Goal: Transaction & Acquisition: Book appointment/travel/reservation

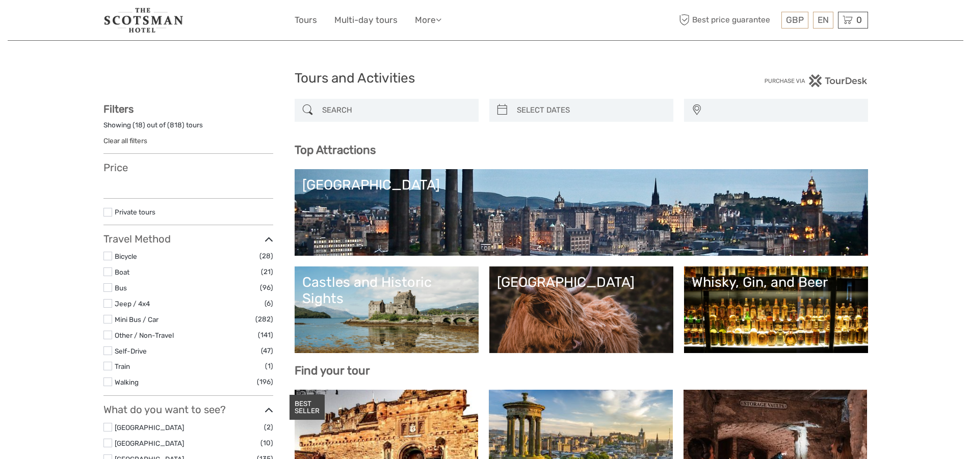
select select
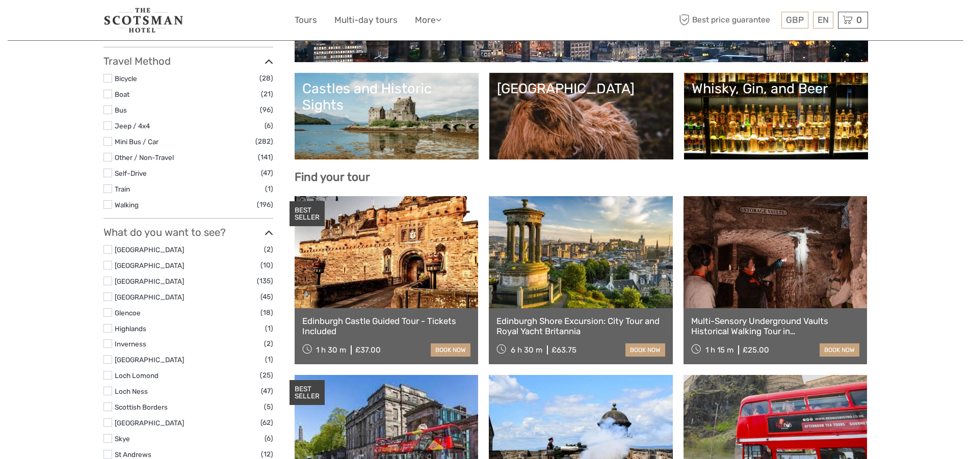
scroll to position [204, 0]
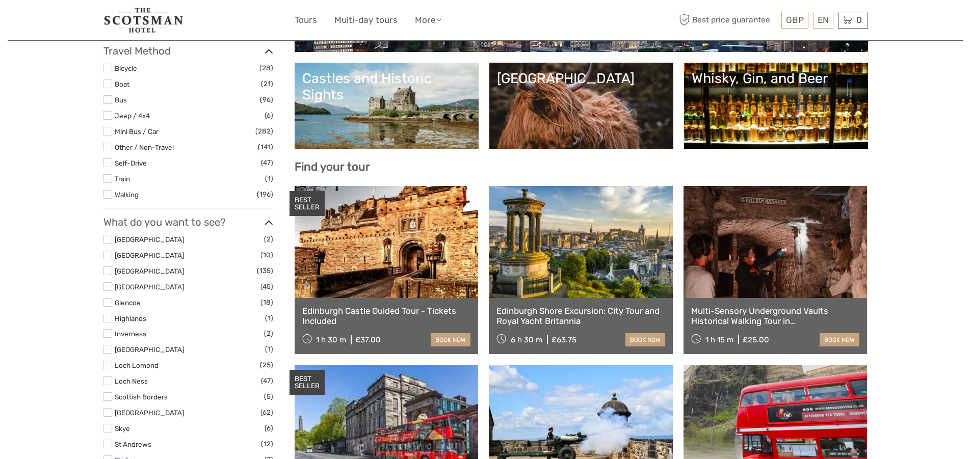
click at [407, 280] on link at bounding box center [387, 242] width 184 height 112
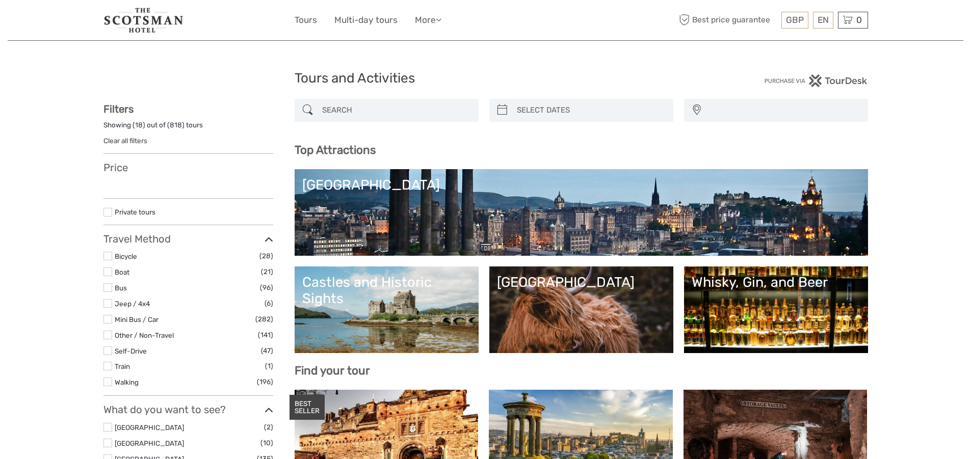
select select
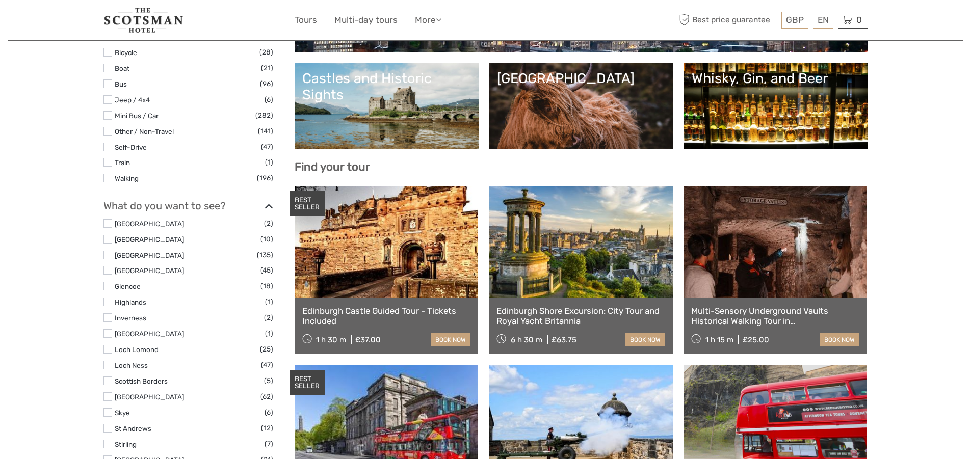
select select
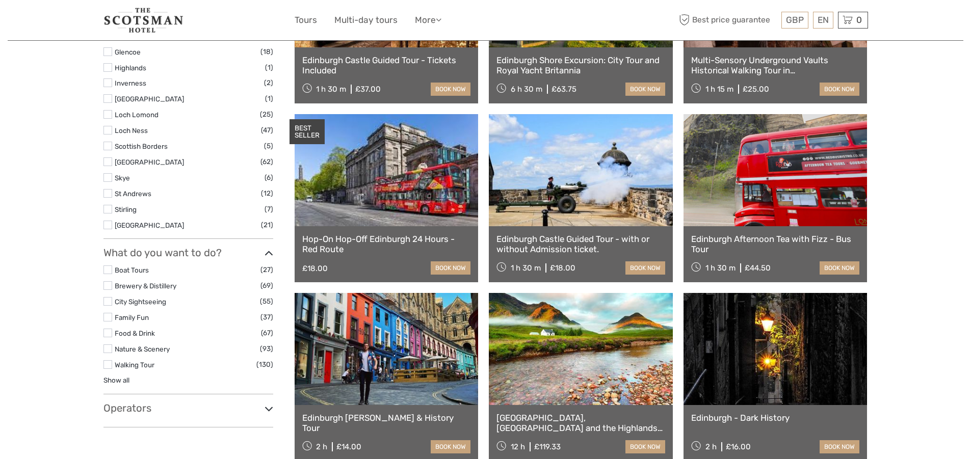
scroll to position [459, 0]
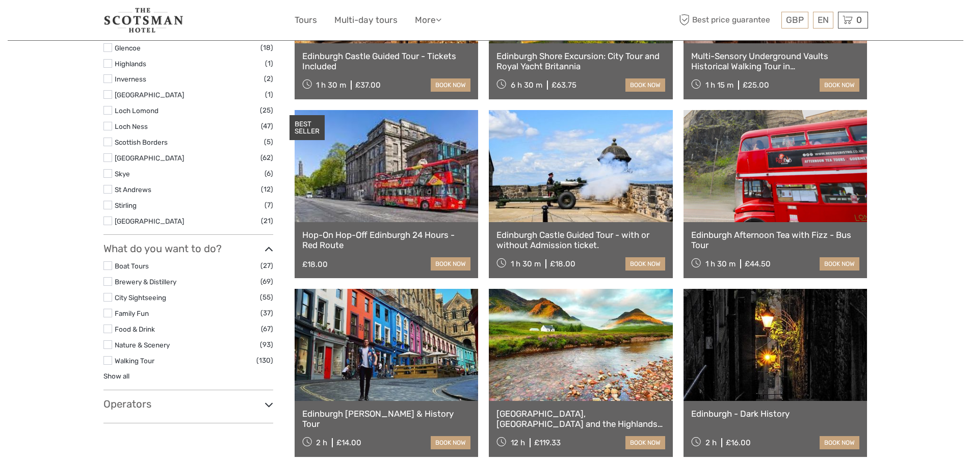
click at [579, 188] on link at bounding box center [581, 166] width 184 height 112
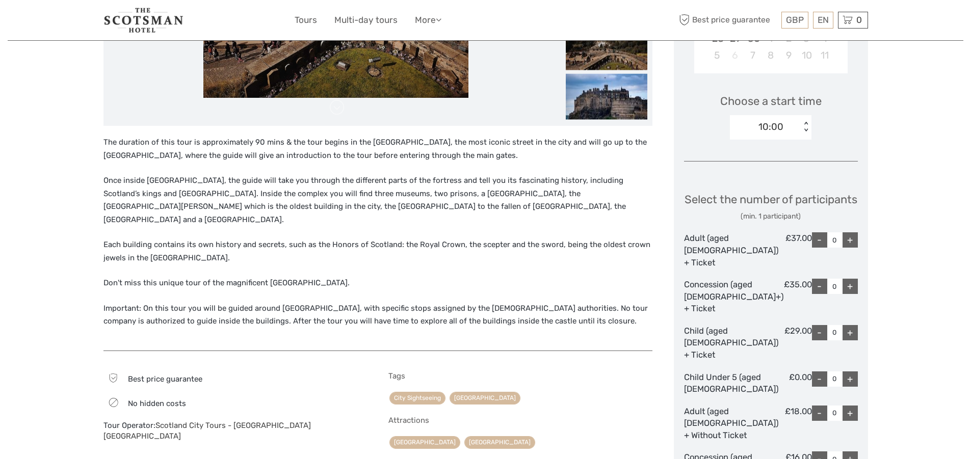
scroll to position [255, 0]
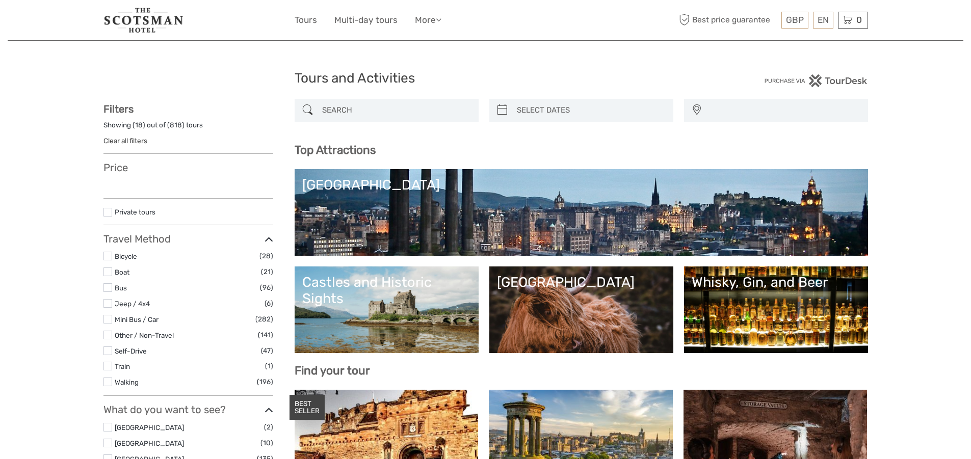
select select
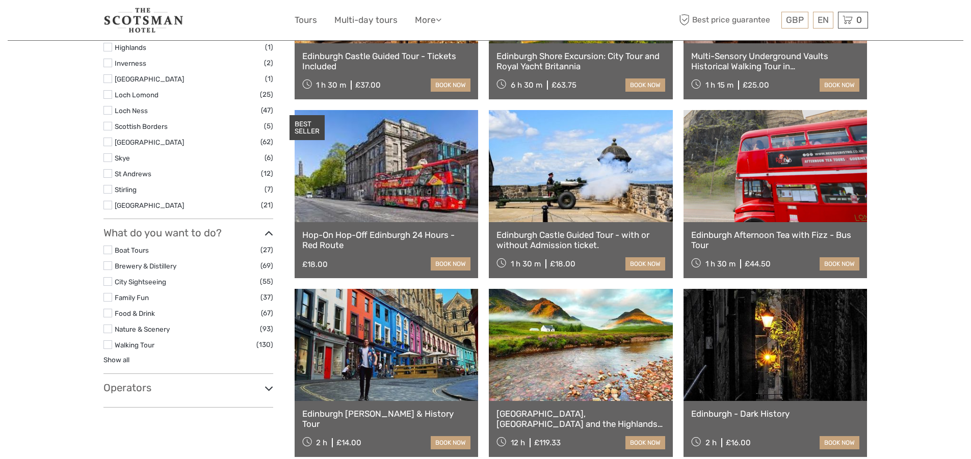
select select
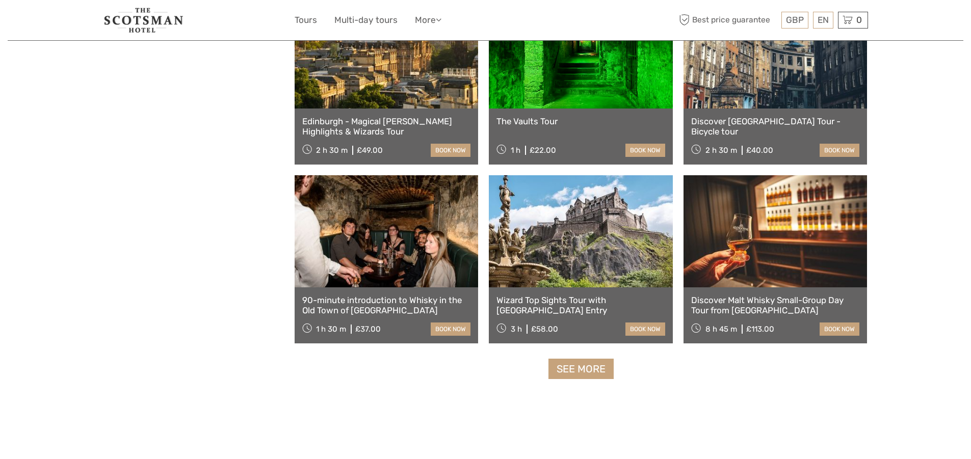
scroll to position [1121, 0]
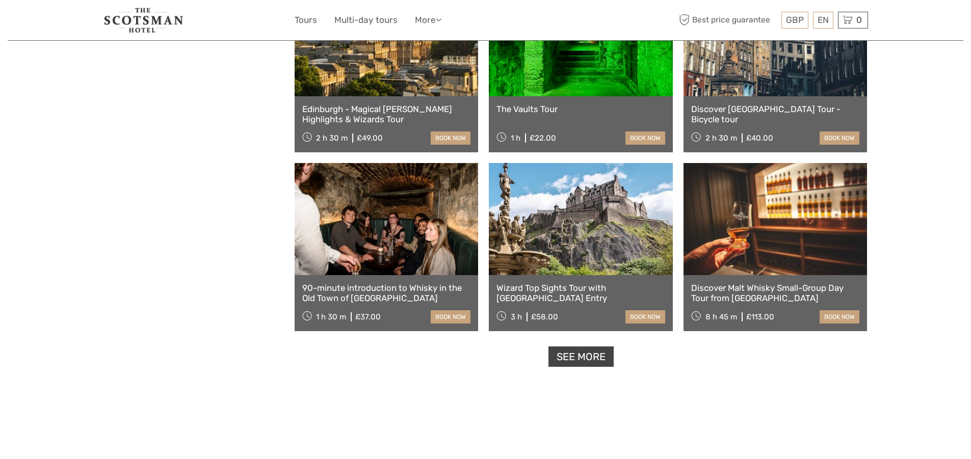
click at [566, 354] on link "See more" at bounding box center [580, 357] width 65 height 21
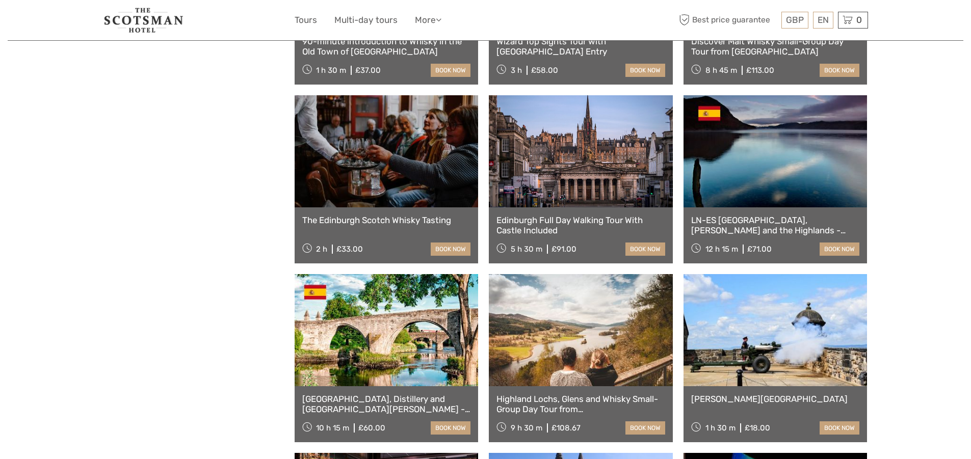
click at [603, 157] on link at bounding box center [581, 151] width 184 height 112
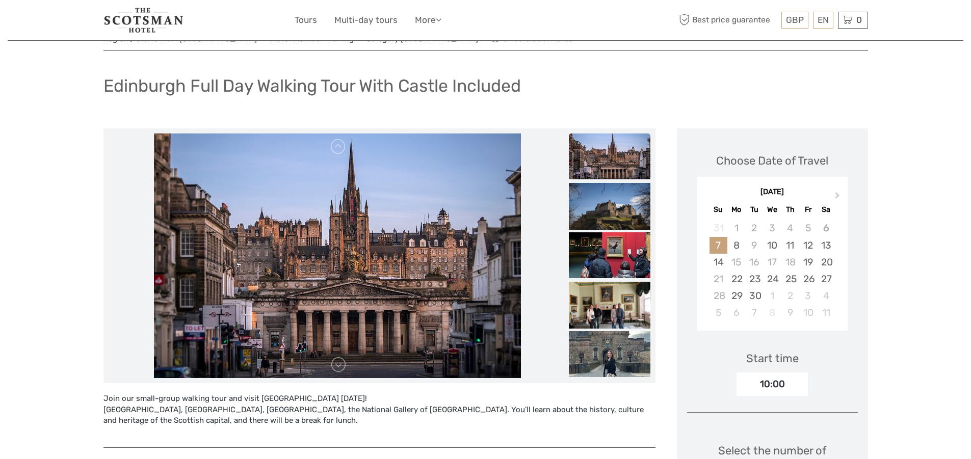
scroll to position [102, 0]
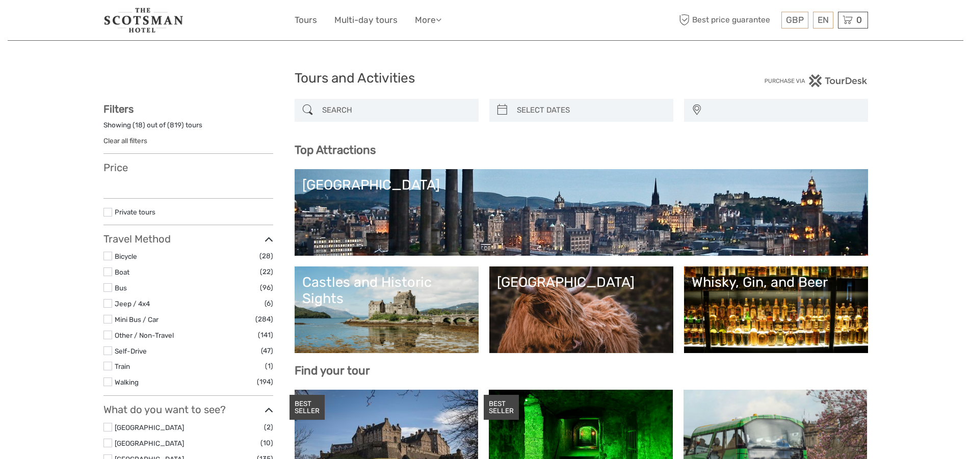
select select
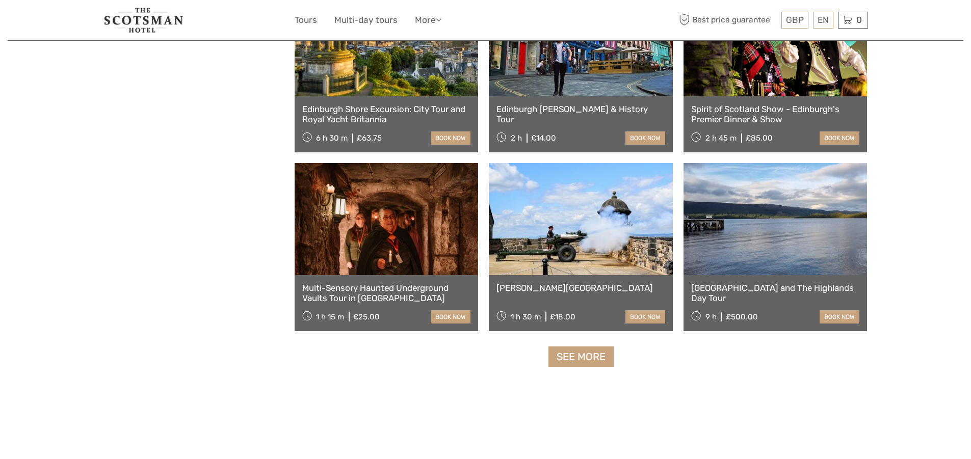
select select
click at [575, 359] on link "See more" at bounding box center [580, 357] width 65 height 21
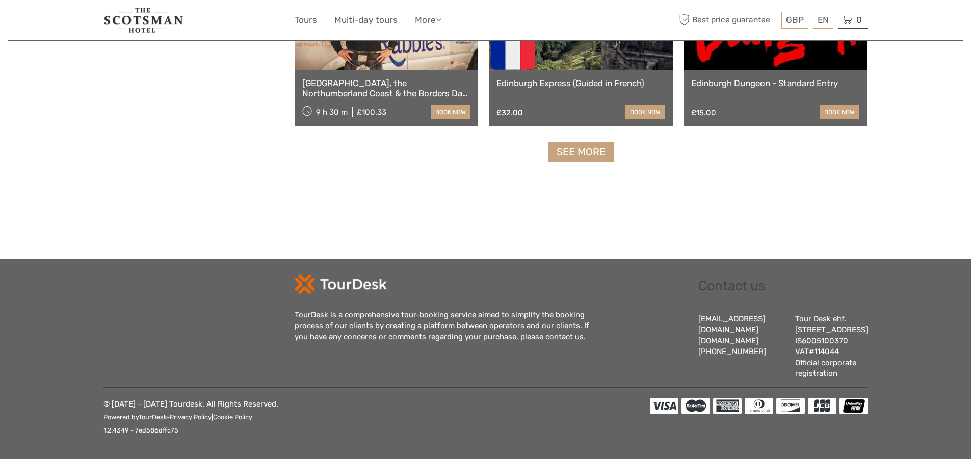
scroll to position [1121, 0]
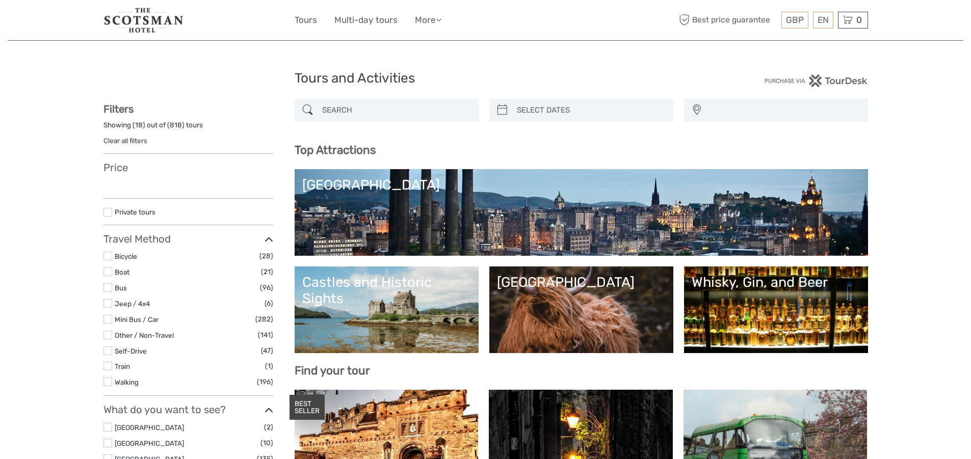
select select
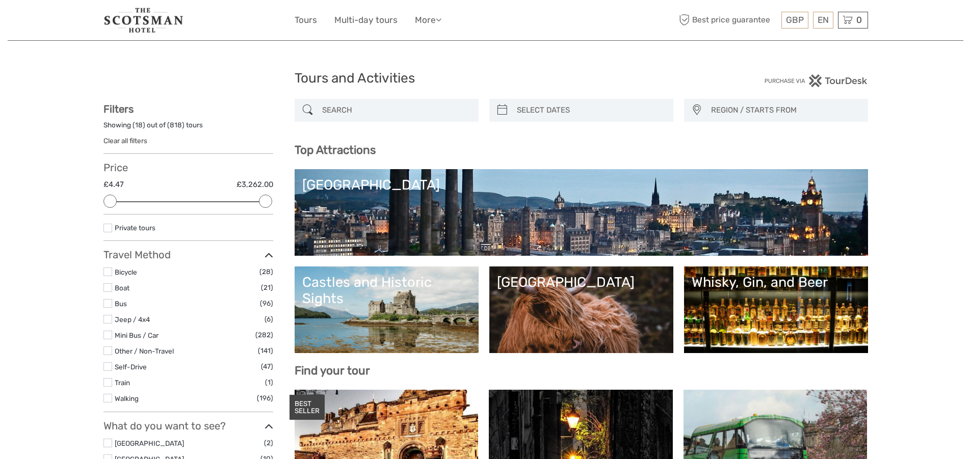
click at [412, 311] on link "Castles and Historic Sights" at bounding box center [386, 309] width 169 height 71
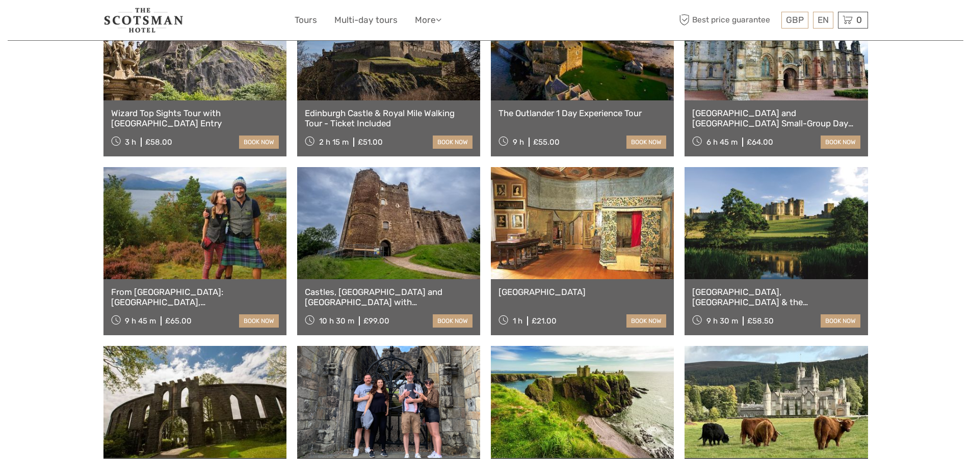
scroll to position [408, 0]
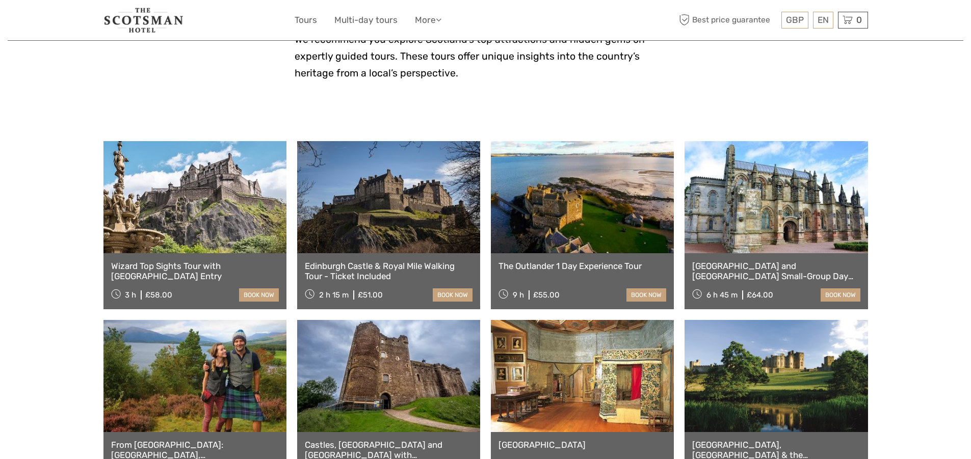
click at [375, 191] on link at bounding box center [388, 197] width 183 height 112
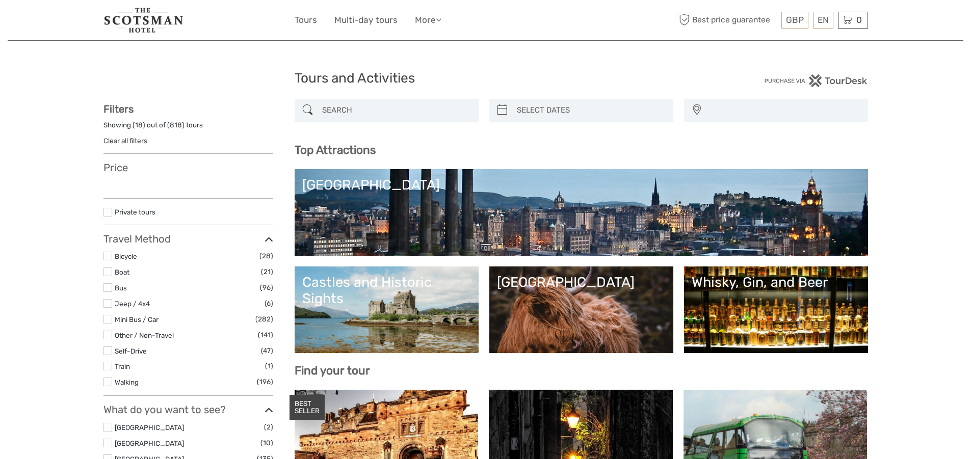
select select
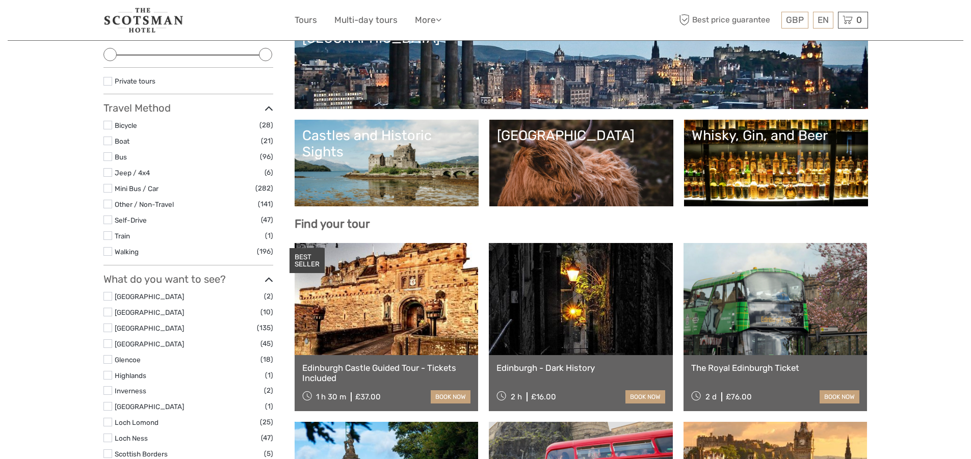
scroll to position [153, 0]
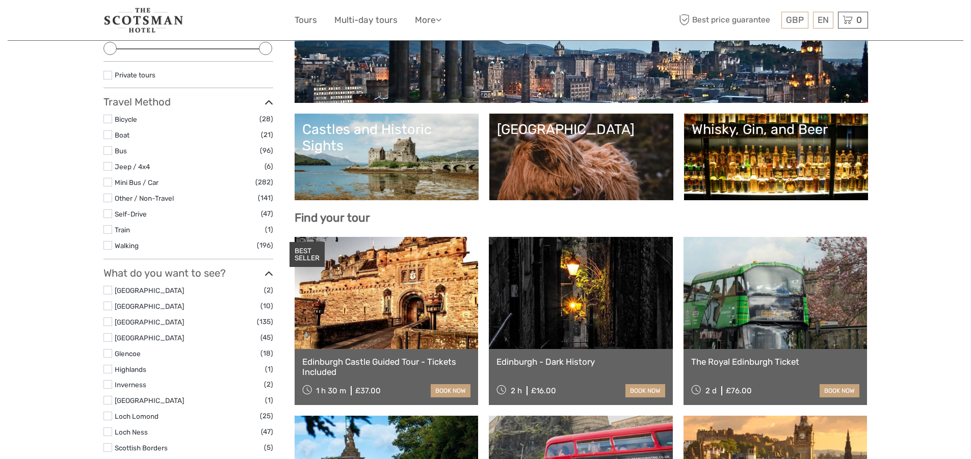
click at [581, 140] on link "[GEOGRAPHIC_DATA]" at bounding box center [581, 156] width 169 height 71
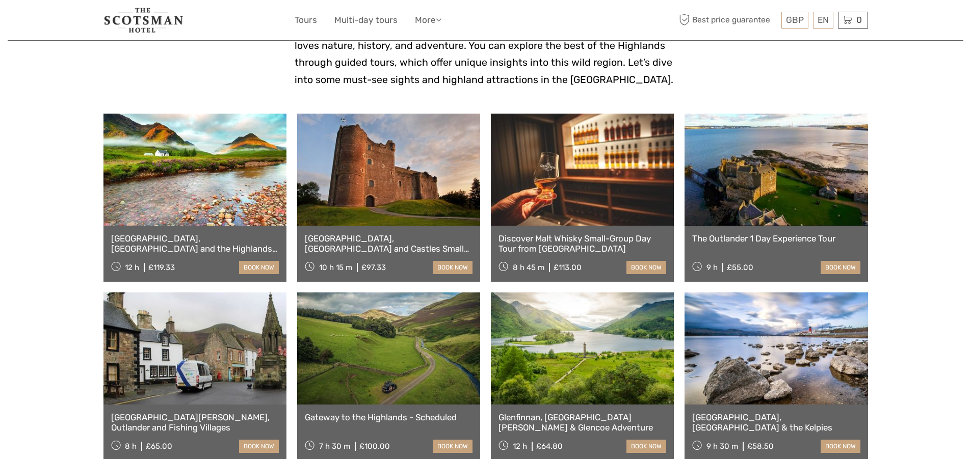
scroll to position [408, 0]
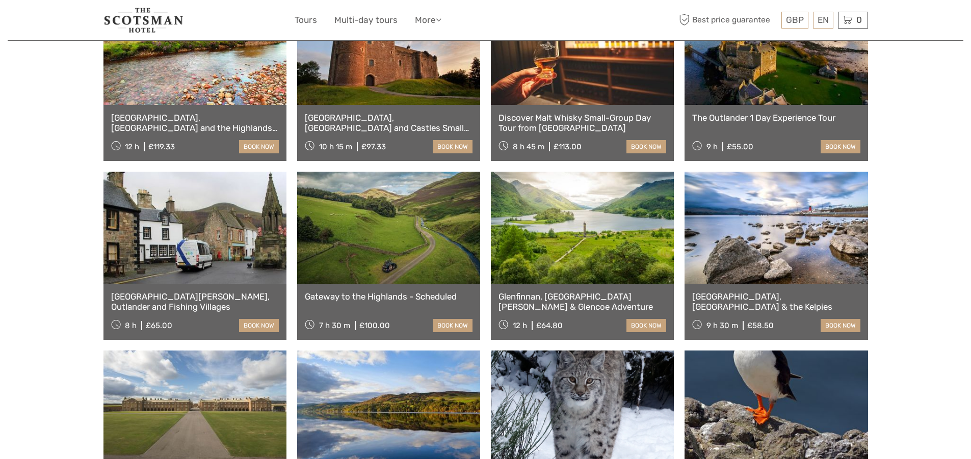
click at [802, 245] on link at bounding box center [776, 228] width 183 height 112
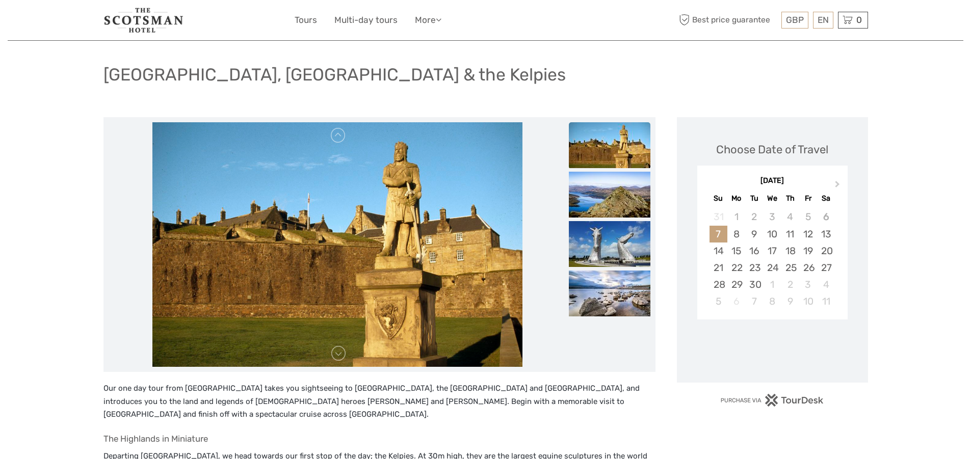
scroll to position [102, 0]
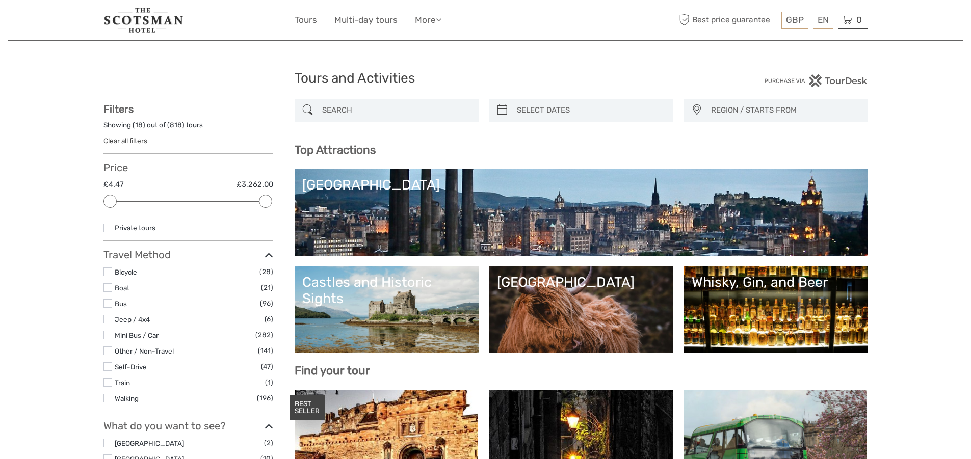
select select
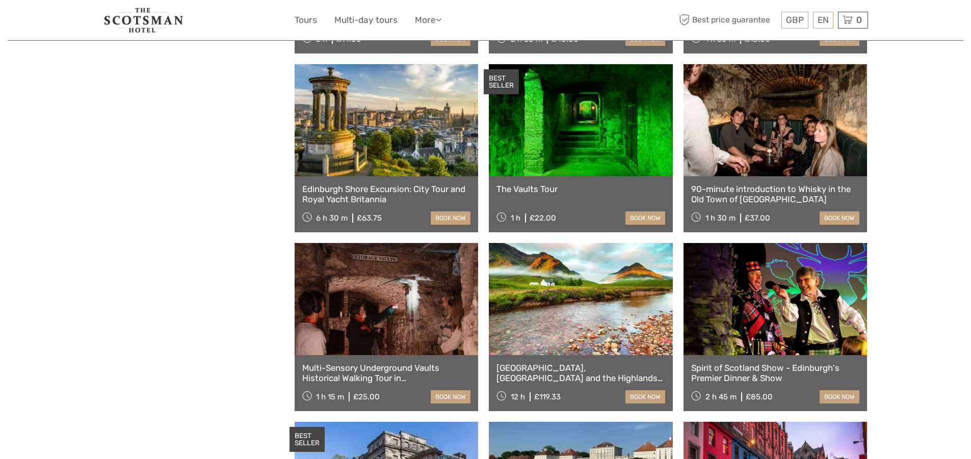
scroll to position [867, 0]
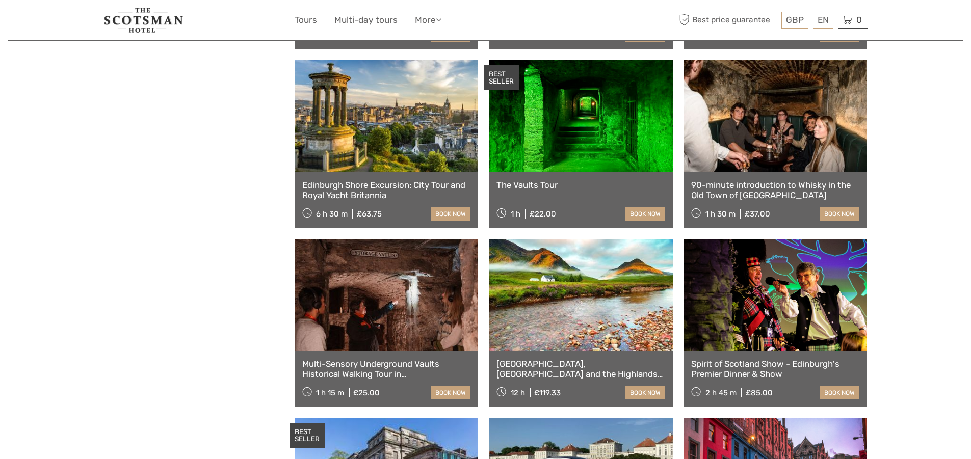
click at [589, 312] on link at bounding box center [581, 295] width 184 height 112
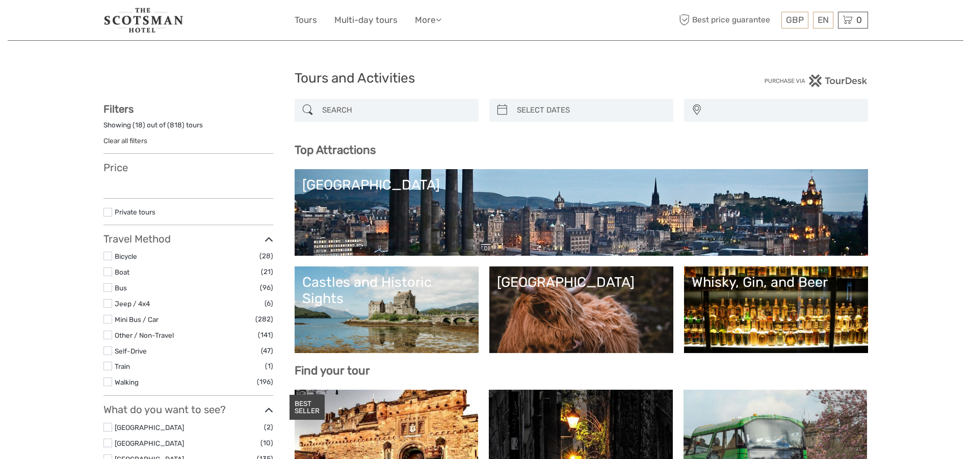
select select
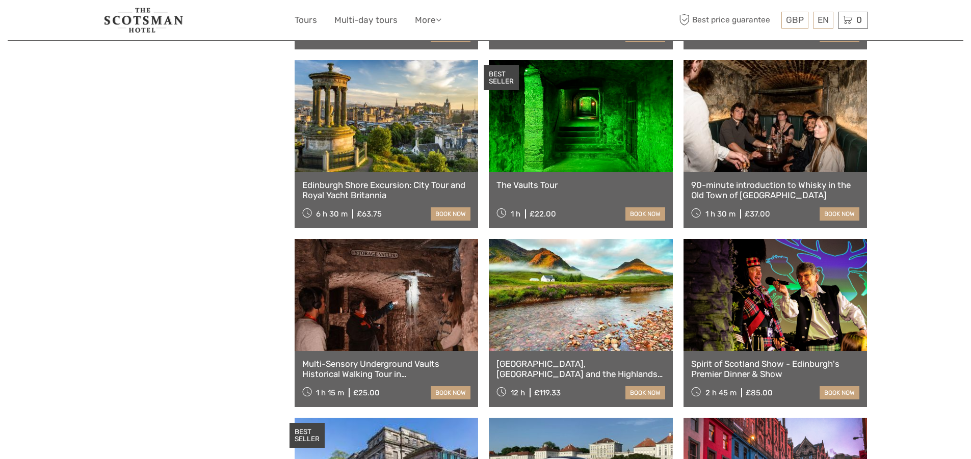
select select
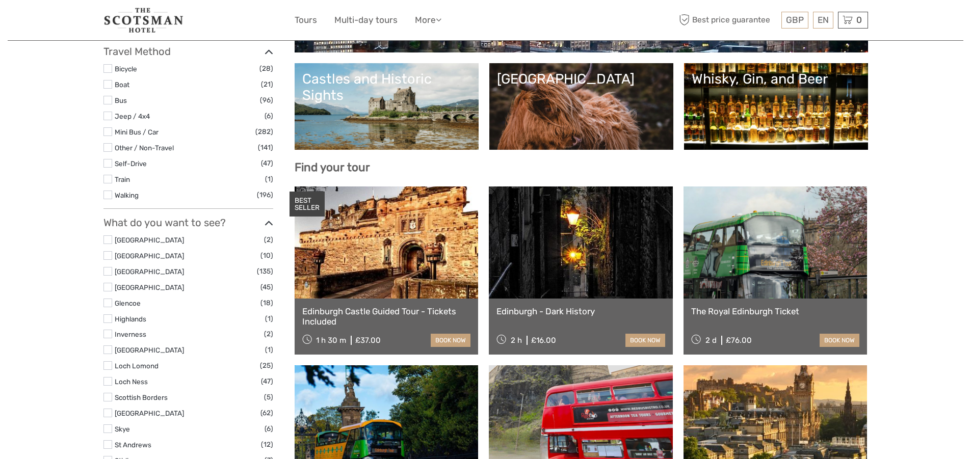
scroll to position [204, 0]
click at [130, 365] on link "Loch Lomond" at bounding box center [137, 365] width 44 height 8
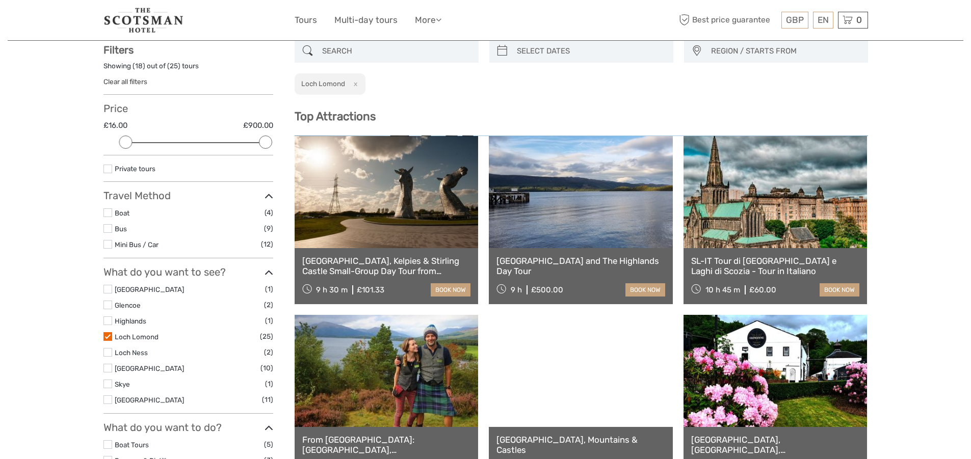
scroll to position [58, 0]
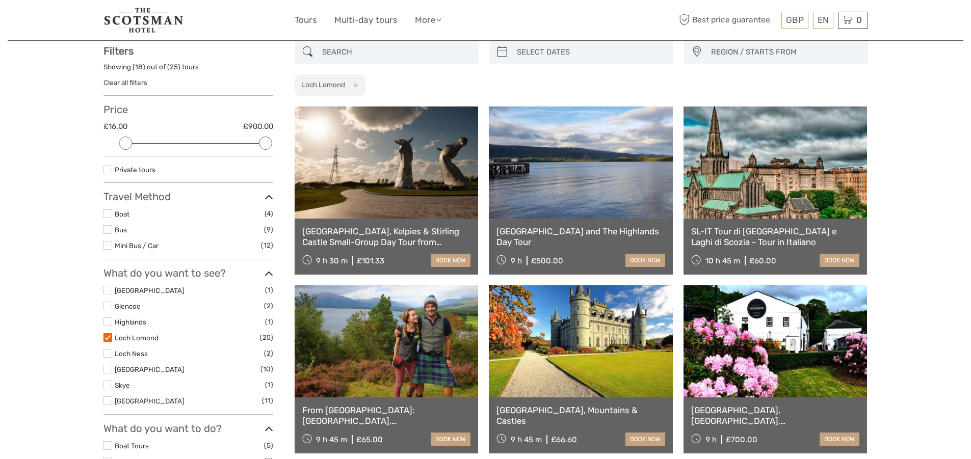
click at [570, 217] on link at bounding box center [581, 163] width 184 height 112
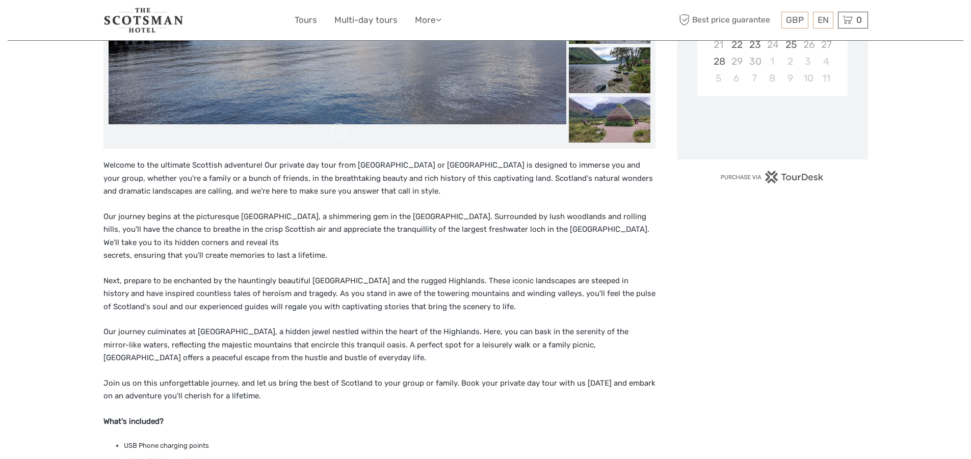
scroll to position [306, 0]
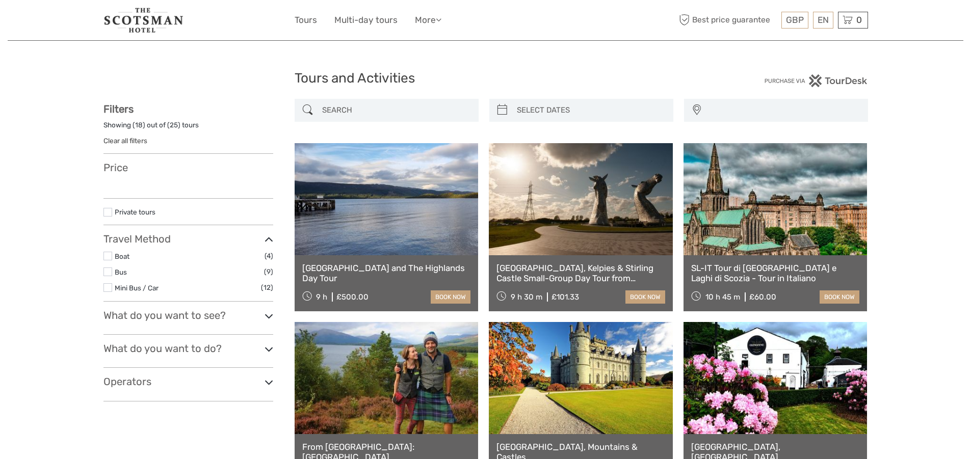
select select
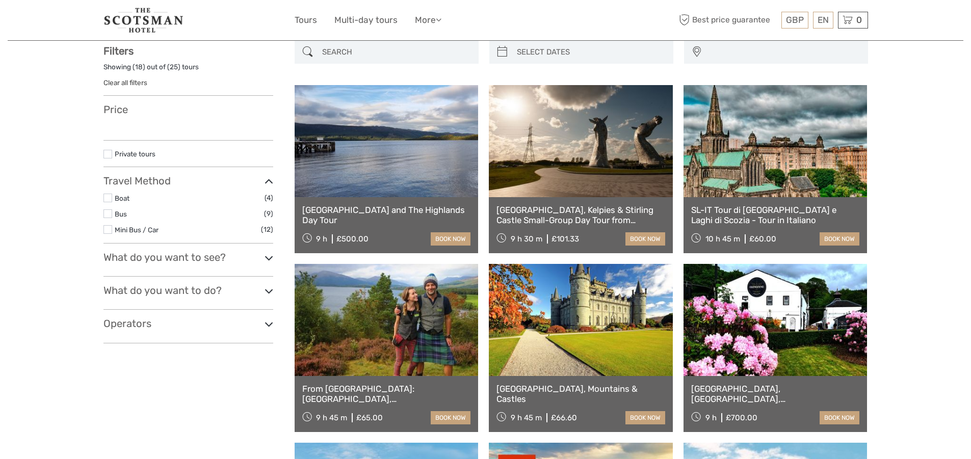
select select
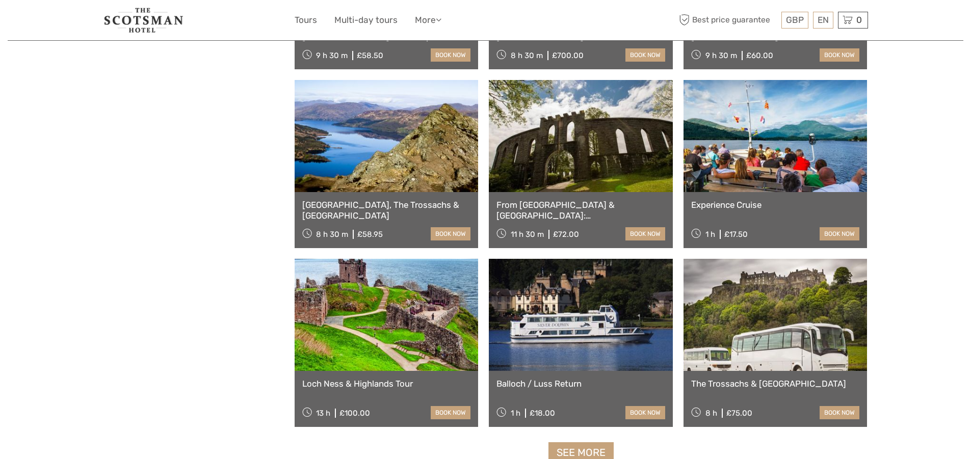
scroll to position [721, 0]
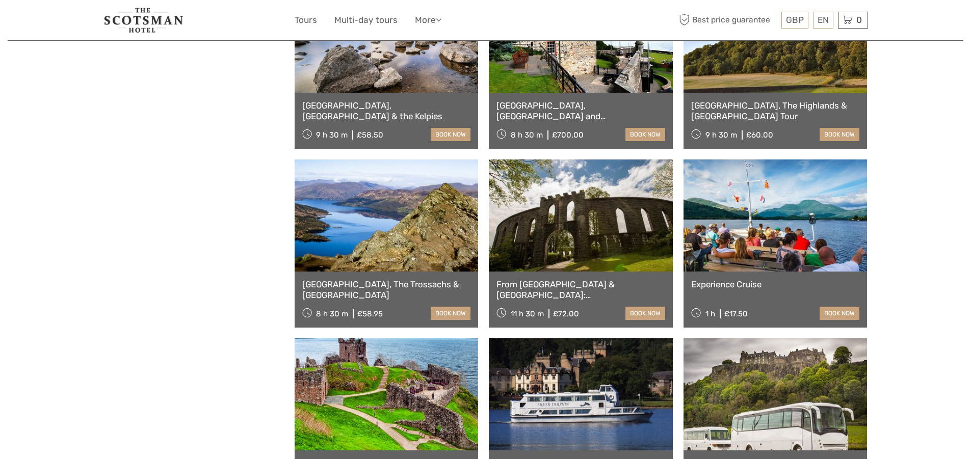
scroll to position [74, 0]
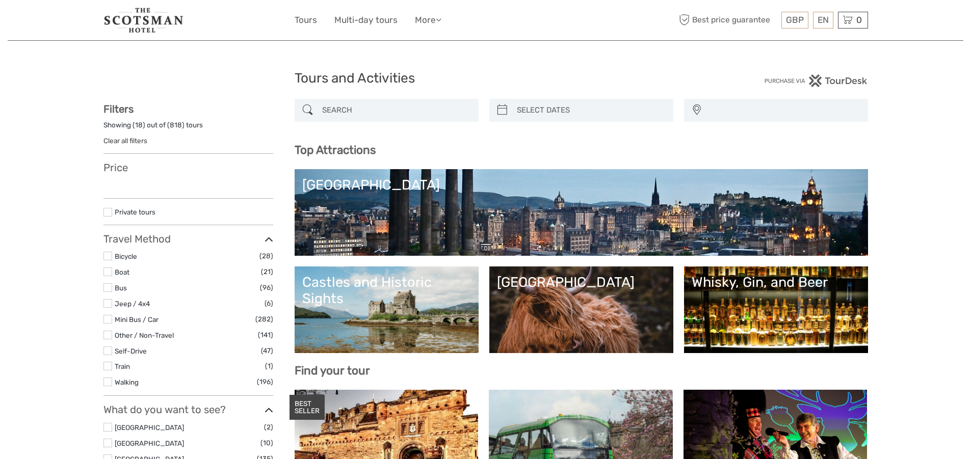
select select
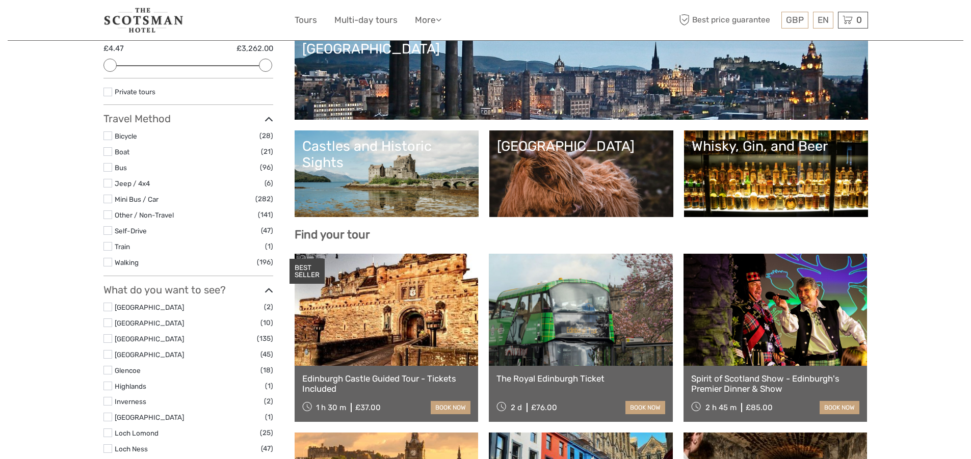
scroll to position [153, 0]
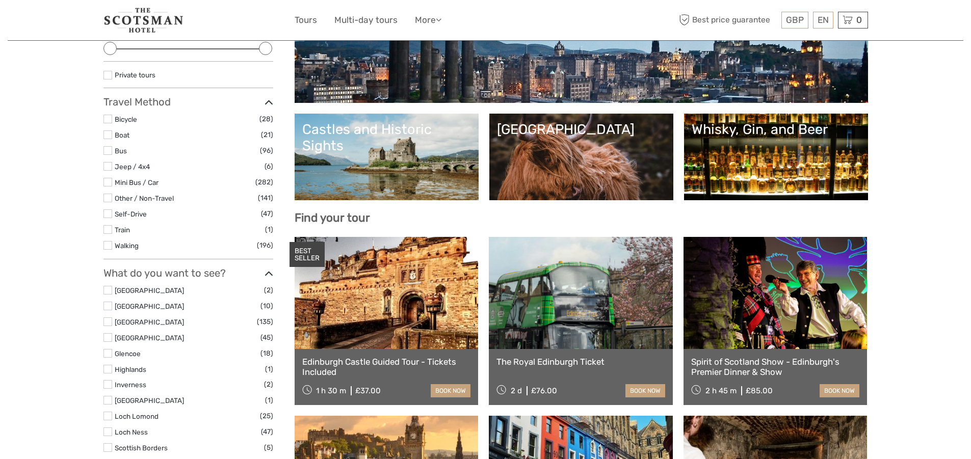
click at [414, 317] on link at bounding box center [387, 293] width 184 height 112
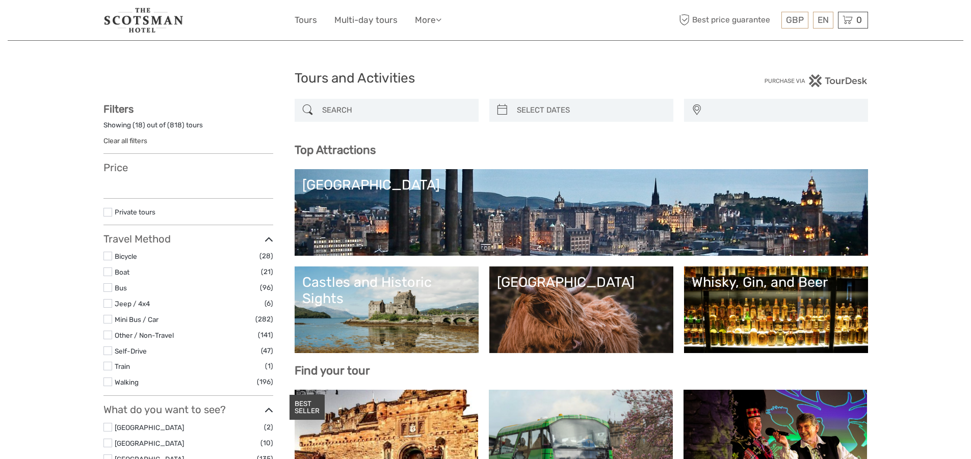
select select
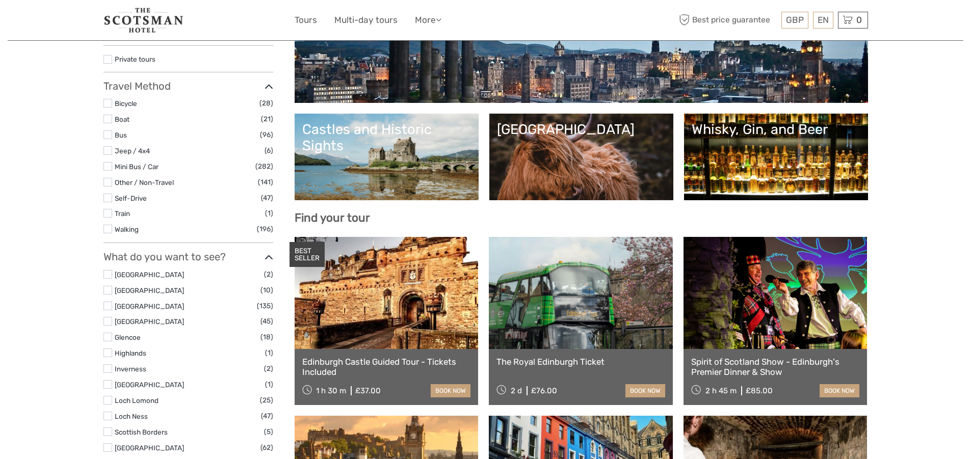
select select
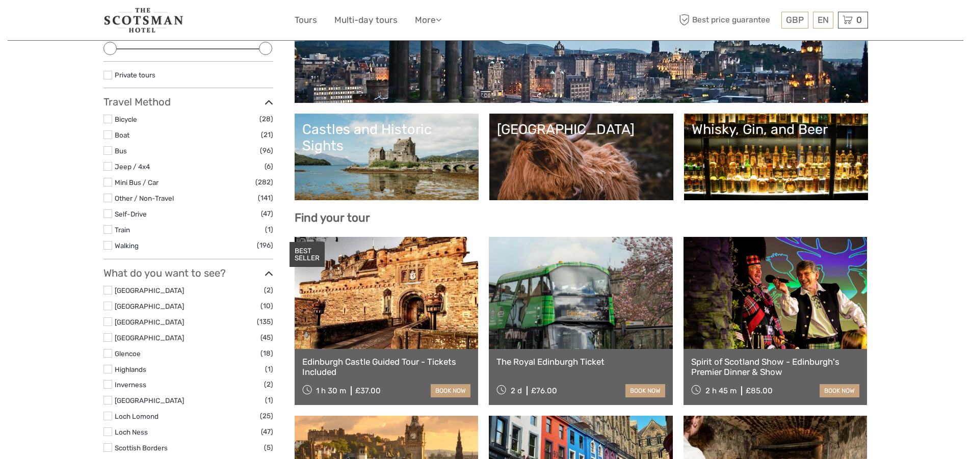
scroll to position [0, 0]
click at [393, 158] on link "Castles and Historic Sights" at bounding box center [386, 156] width 169 height 71
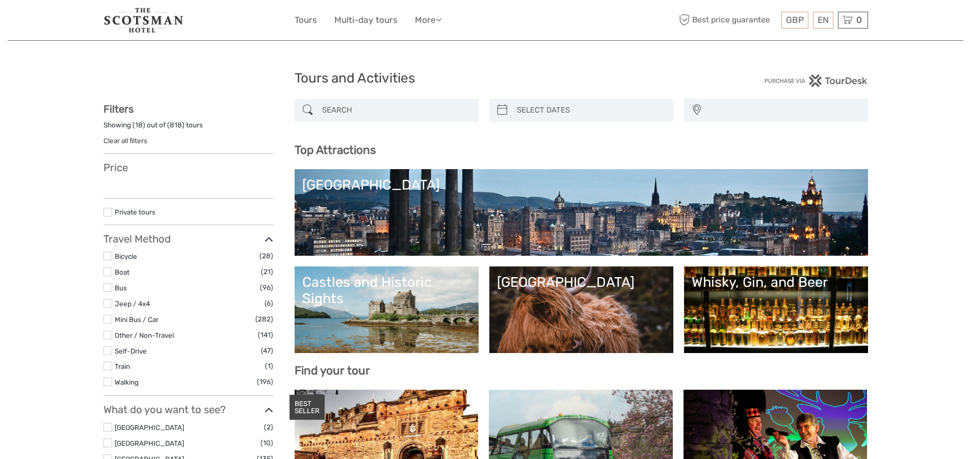
select select
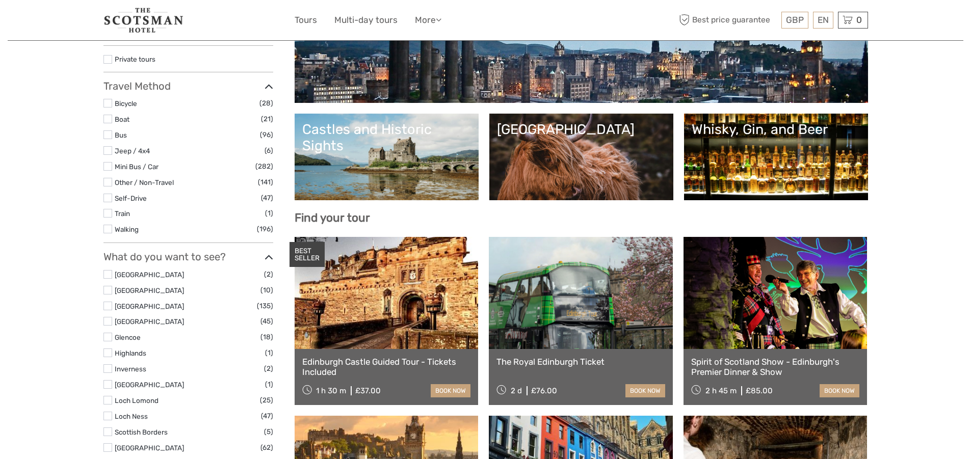
select select
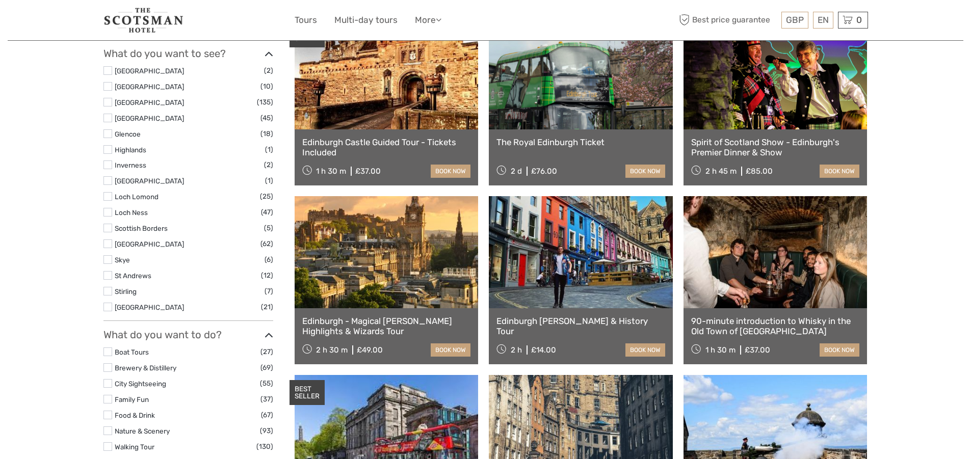
scroll to position [408, 0]
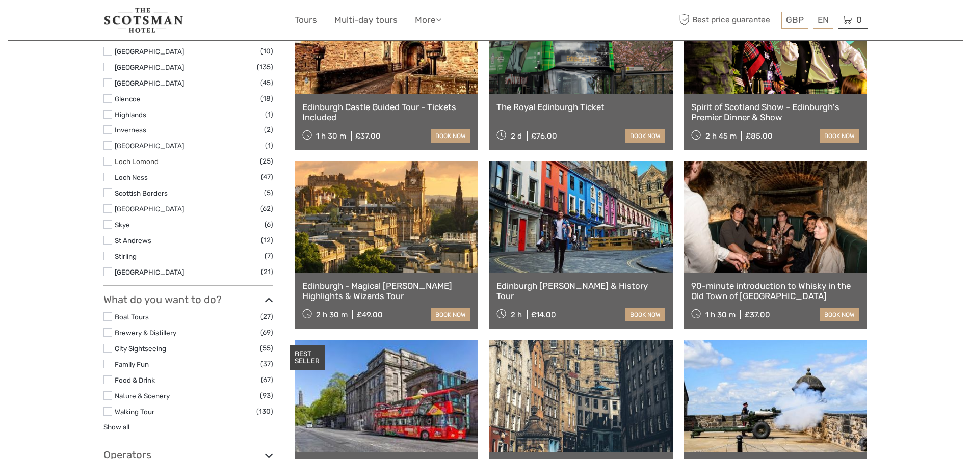
click at [124, 161] on link "Loch Lomond" at bounding box center [137, 161] width 44 height 8
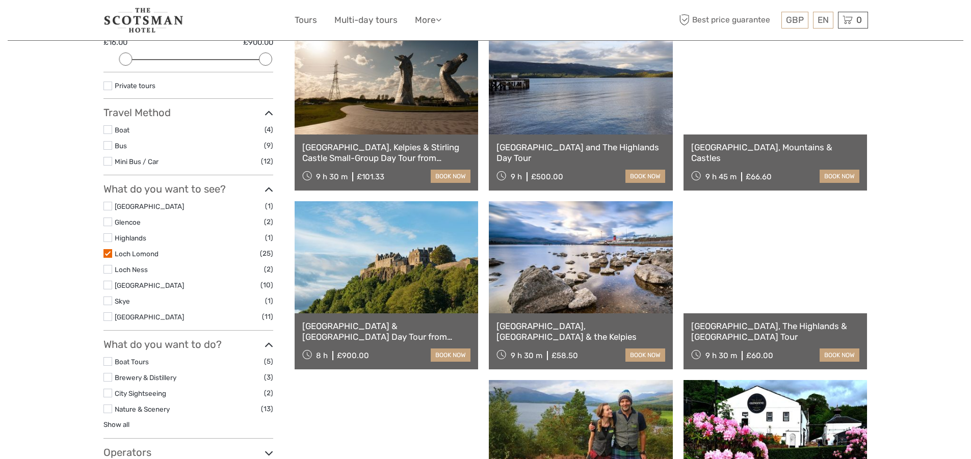
scroll to position [160, 0]
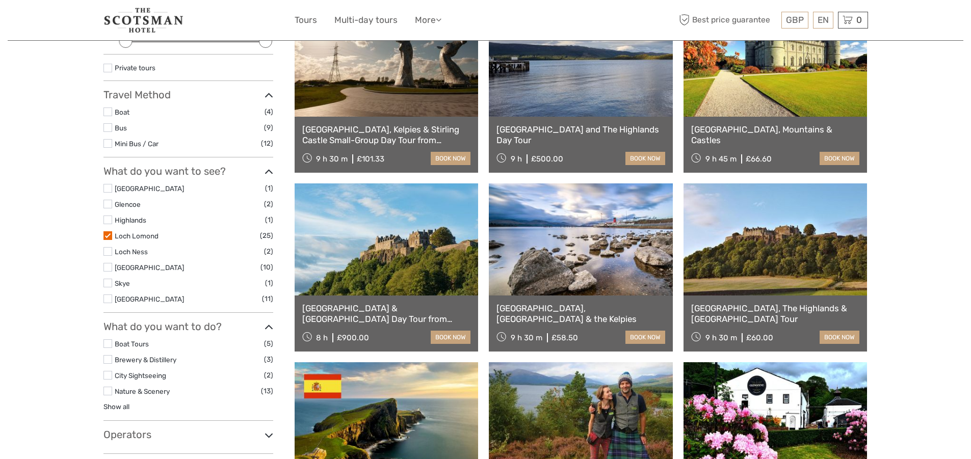
click at [602, 264] on link at bounding box center [581, 239] width 184 height 112
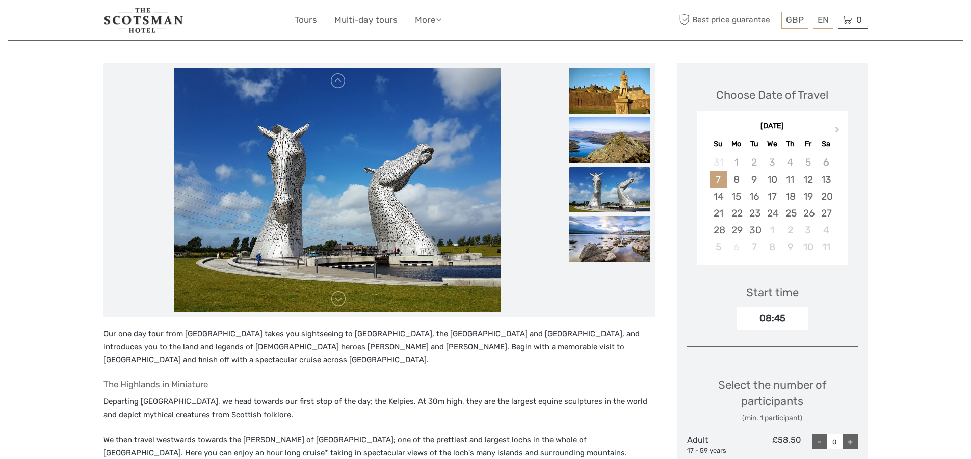
scroll to position [102, 0]
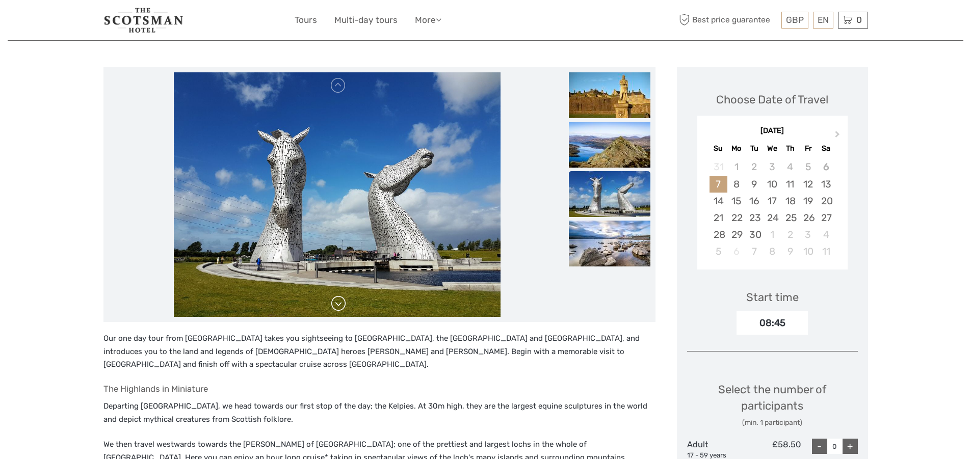
click at [338, 307] on link at bounding box center [338, 304] width 16 height 16
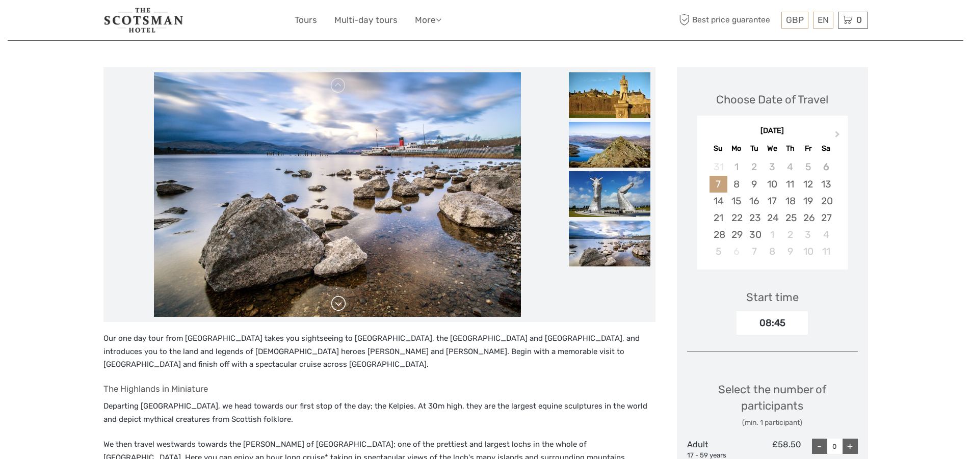
click at [338, 307] on link at bounding box center [338, 304] width 16 height 16
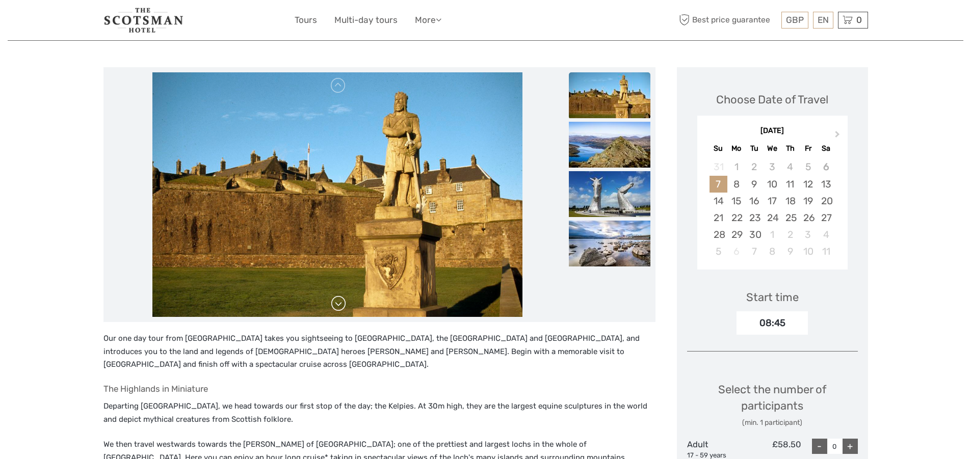
click at [338, 307] on link at bounding box center [338, 304] width 16 height 16
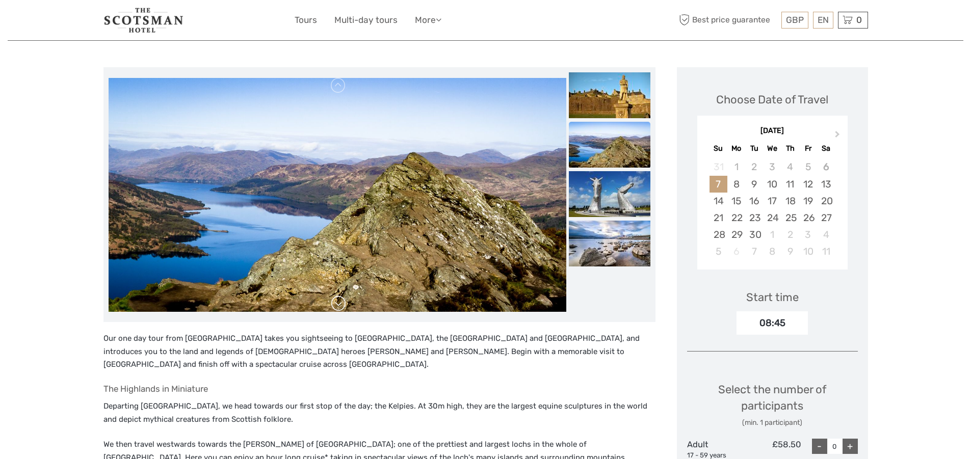
click at [338, 306] on link at bounding box center [338, 304] width 16 height 16
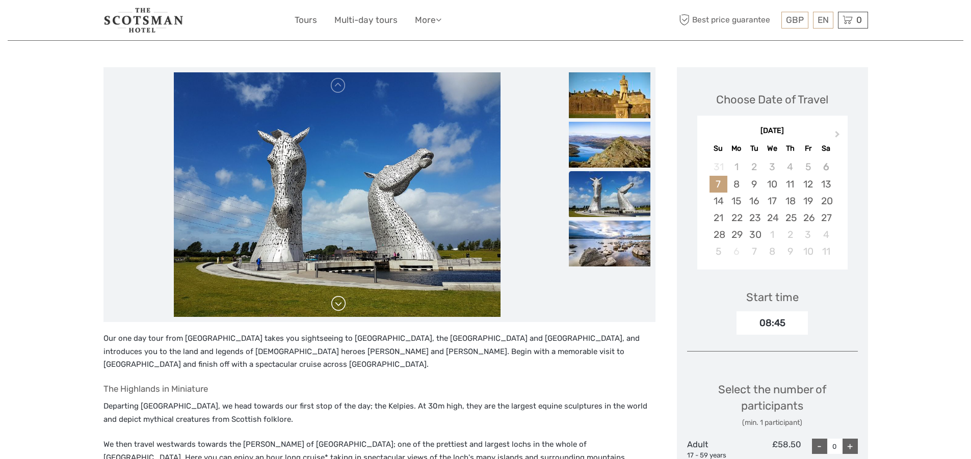
click at [338, 306] on link at bounding box center [338, 304] width 16 height 16
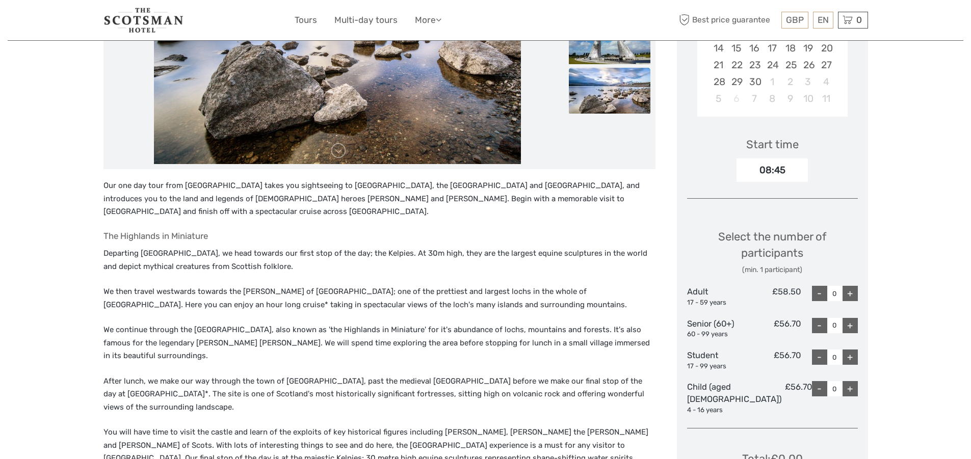
scroll to position [0, 0]
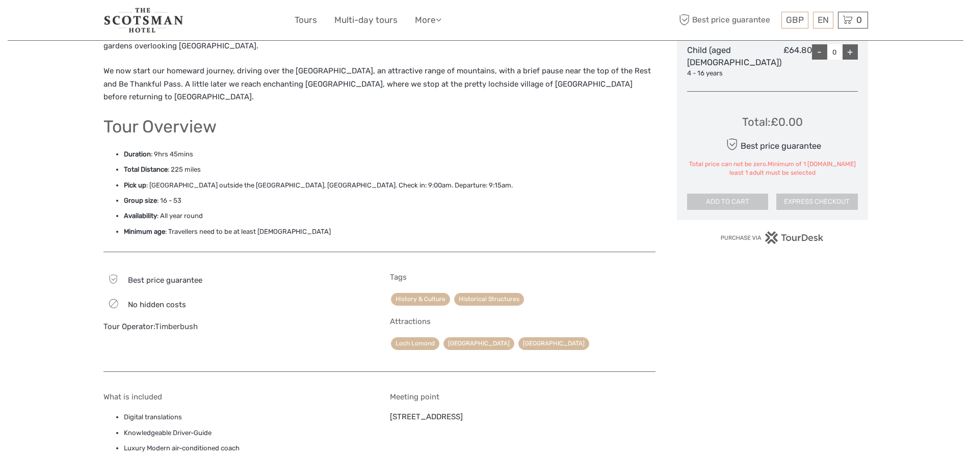
scroll to position [510, 0]
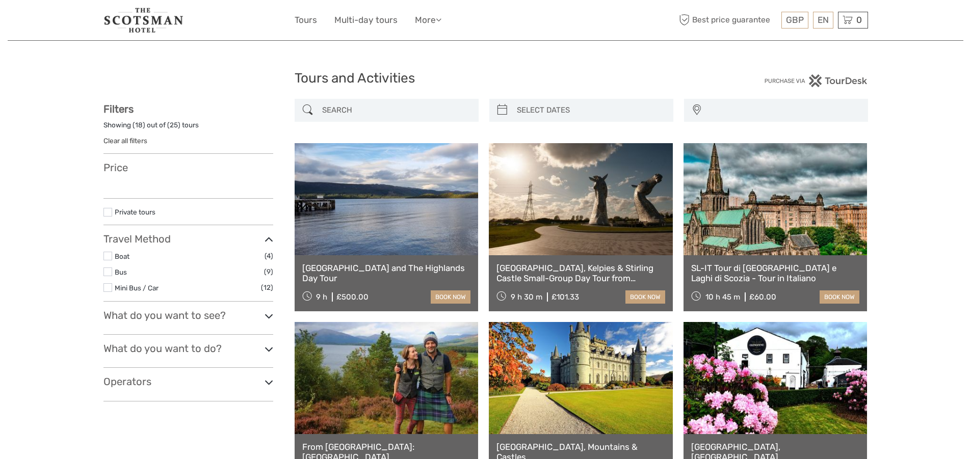
select select
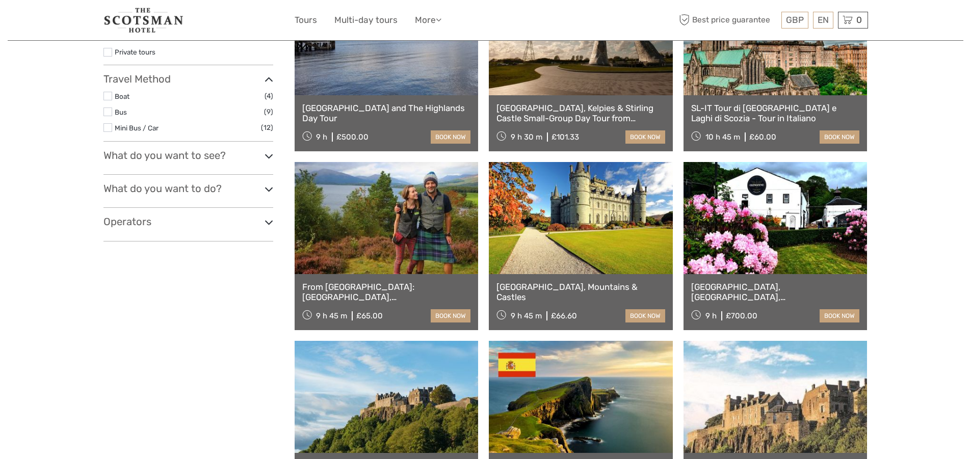
select select
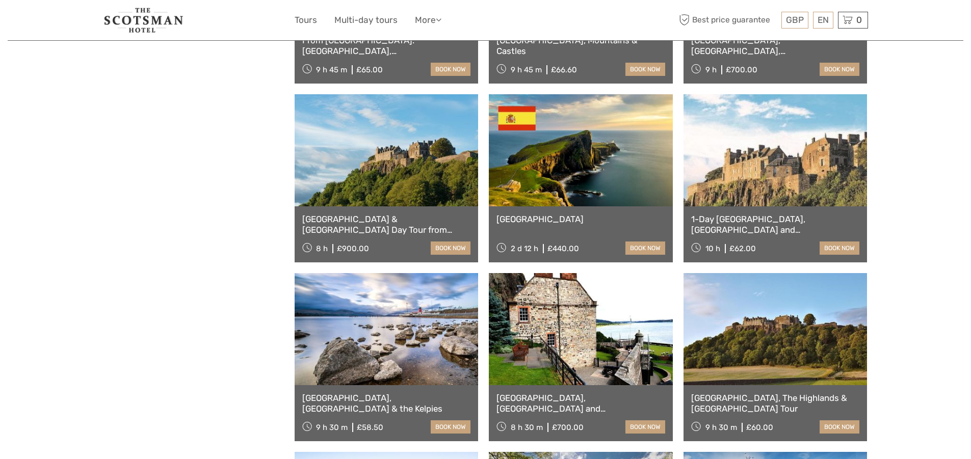
scroll to position [466, 0]
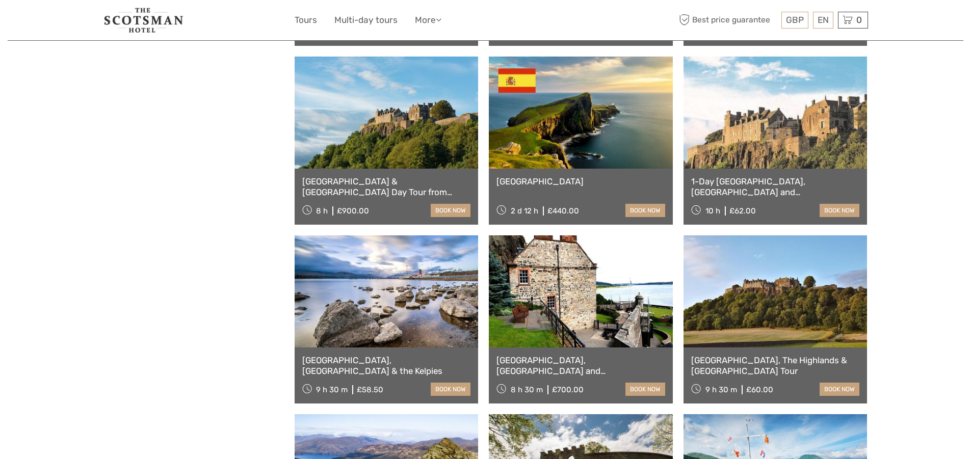
click at [780, 305] on link at bounding box center [776, 291] width 184 height 112
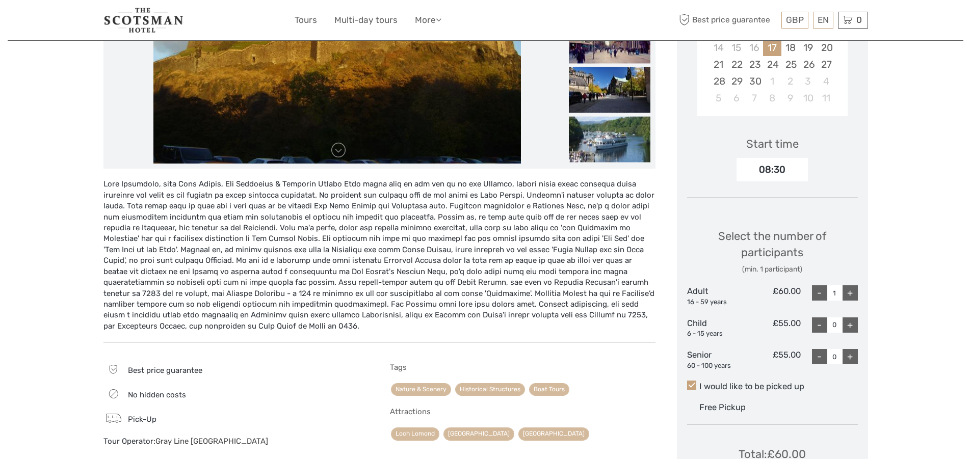
scroll to position [255, 0]
